Goal: Information Seeking & Learning: Learn about a topic

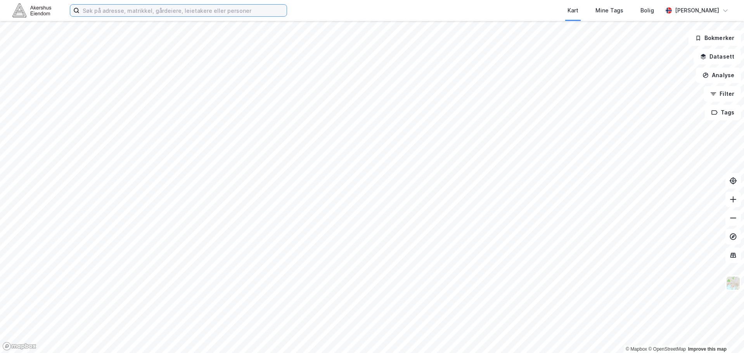
click at [144, 9] on input at bounding box center [183, 11] width 207 height 12
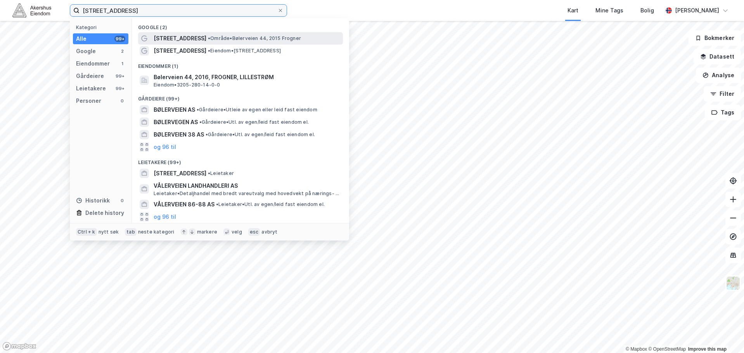
type input "[STREET_ADDRESS]"
click at [208, 38] on span "•" at bounding box center [209, 38] width 2 height 6
